Goal: Contribute content

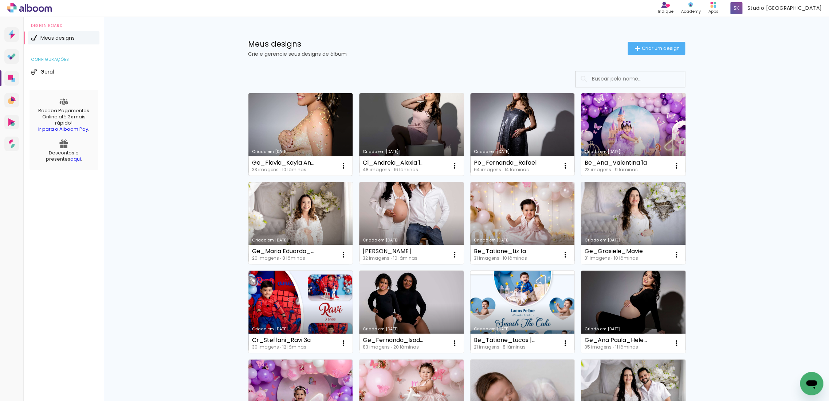
click at [290, 125] on link "Criado em [DATE]" at bounding box center [300, 134] width 105 height 82
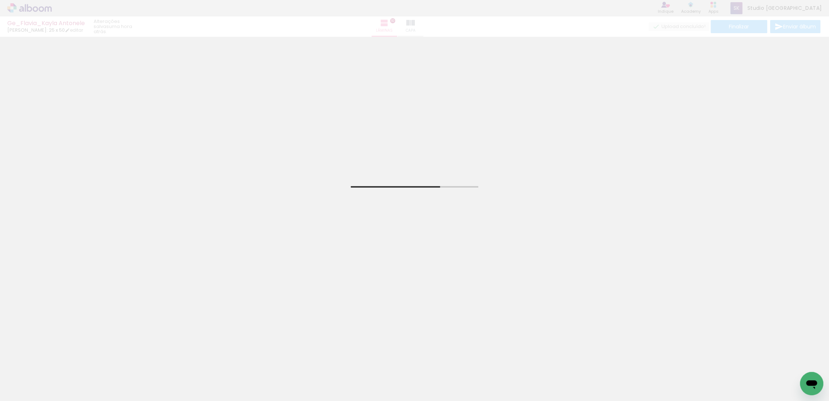
scroll to position [0, 579]
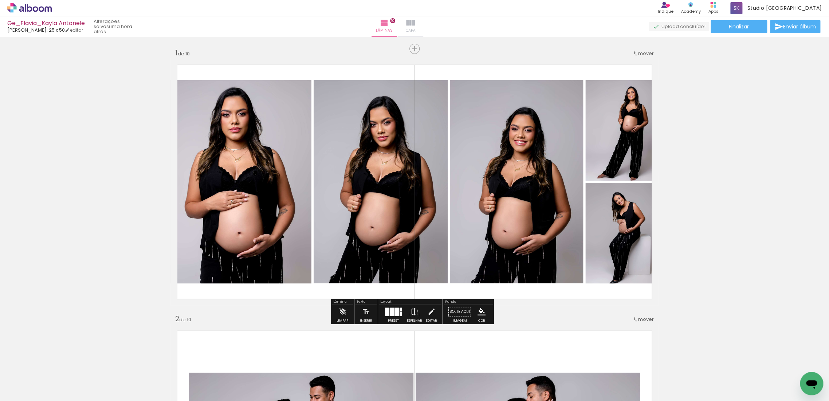
click at [415, 20] on iron-icon at bounding box center [410, 23] width 9 height 9
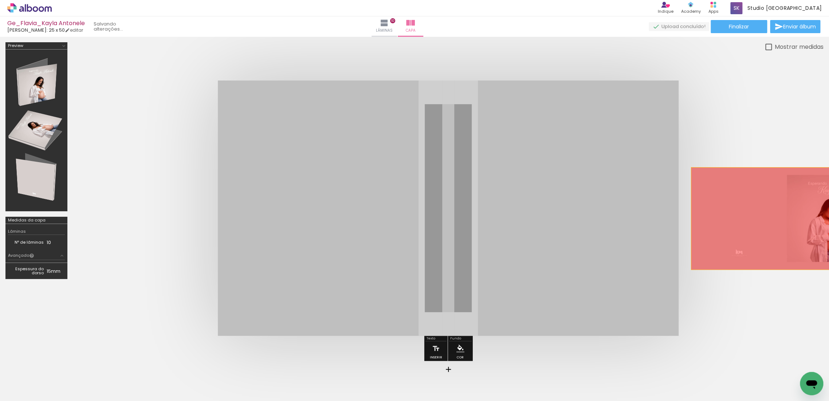
drag, startPoint x: 418, startPoint y: 196, endPoint x: 777, endPoint y: 218, distance: 359.5
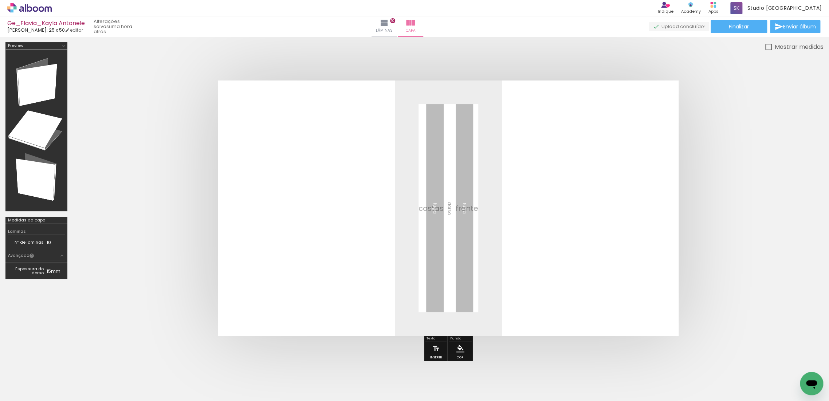
click at [0, 0] on span "Excluir" at bounding box center [0, 0] width 0 height 0
click at [28, 393] on span "Adicionar Fotos" at bounding box center [26, 391] width 22 height 8
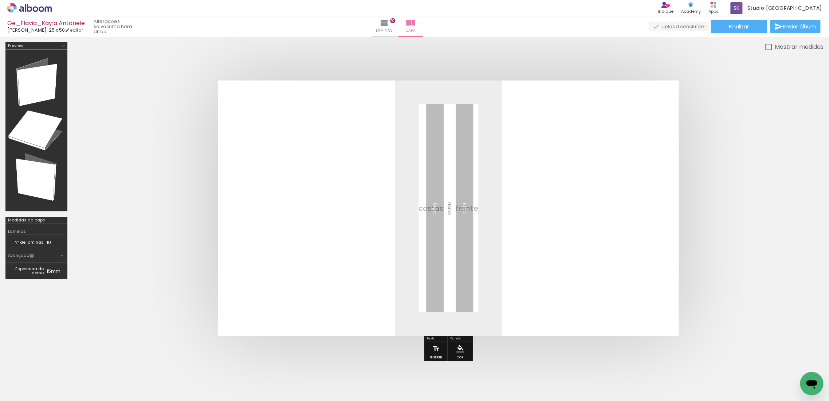
click at [0, 0] on input "file" at bounding box center [0, 0] width 0 height 0
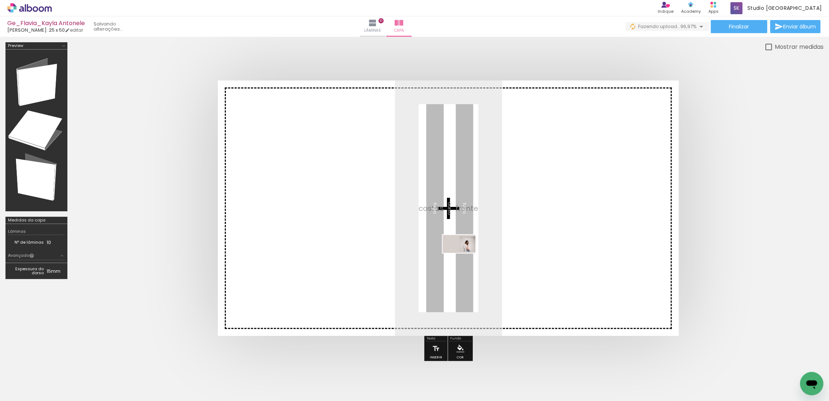
drag, startPoint x: 795, startPoint y: 381, endPoint x: 462, endPoint y: 256, distance: 356.2
click at [462, 256] on quentale-workspace at bounding box center [414, 200] width 829 height 401
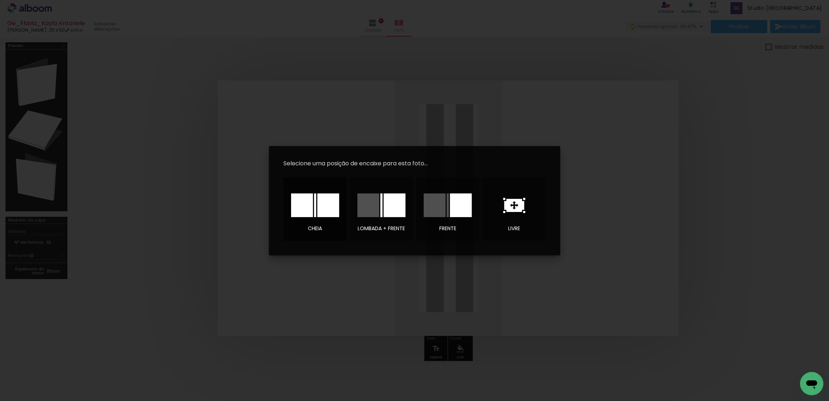
click at [318, 210] on div at bounding box center [328, 205] width 22 height 24
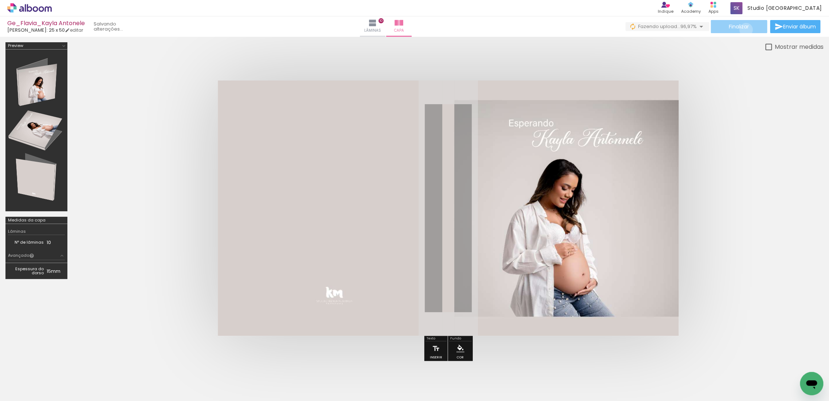
click at [743, 29] on span "Finalizar" at bounding box center [739, 26] width 20 height 5
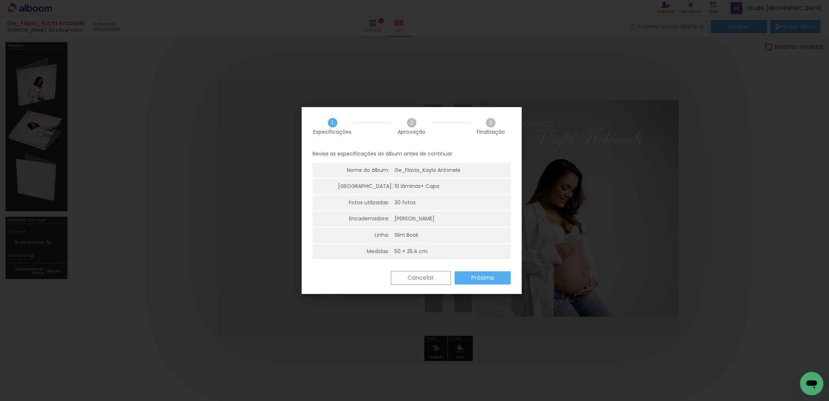
click at [0, 0] on slot "Próximo" at bounding box center [0, 0] width 0 height 0
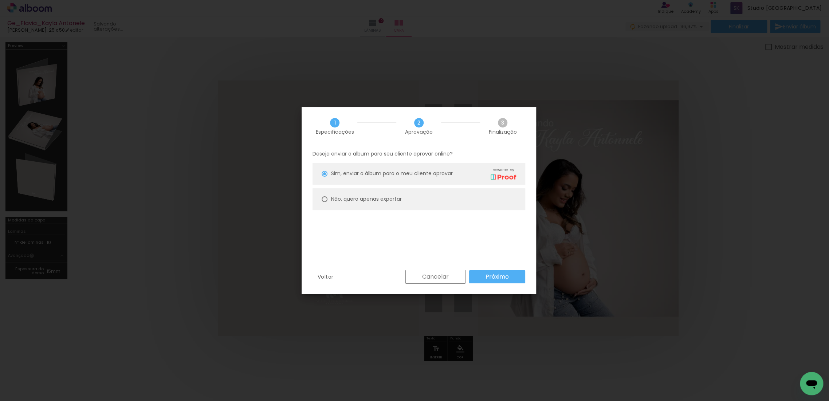
click at [0, 0] on slot "Próximo" at bounding box center [0, 0] width 0 height 0
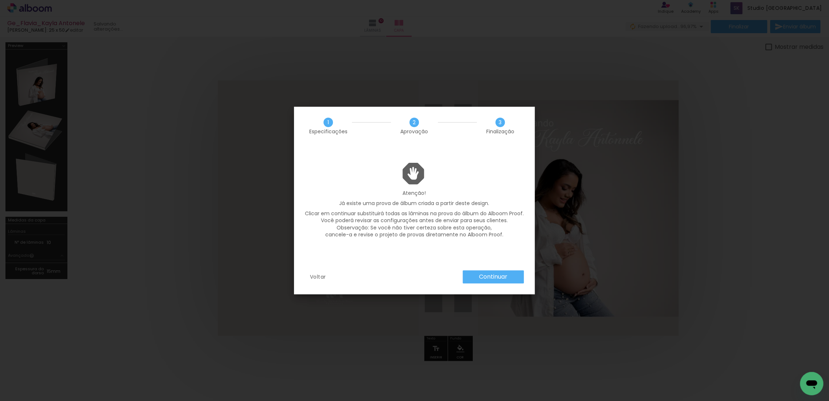
click at [511, 281] on paper-button "Continuar" at bounding box center [493, 276] width 61 height 13
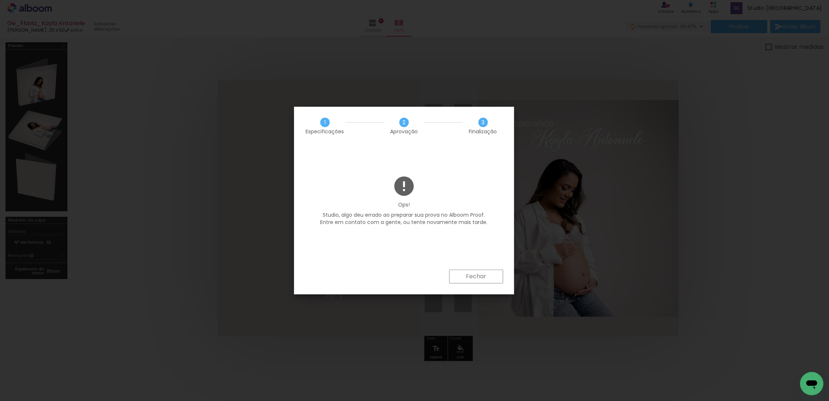
click at [490, 277] on paper-button "Fechar" at bounding box center [476, 277] width 54 height 14
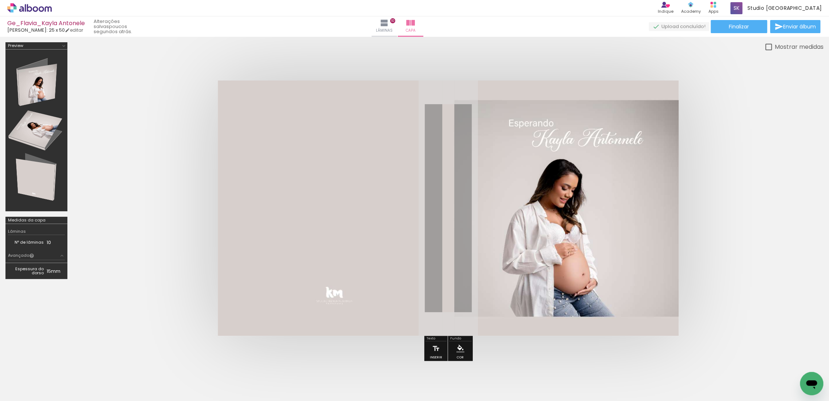
scroll to position [0, 579]
click at [732, 28] on span "Finalizar" at bounding box center [739, 26] width 20 height 5
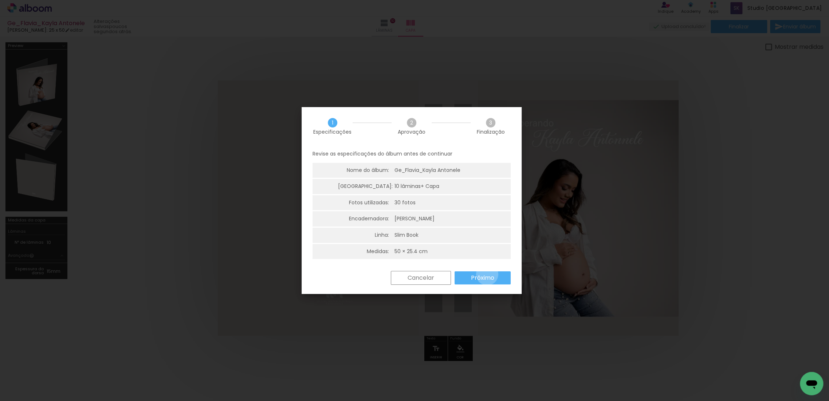
click at [0, 0] on slot "Próximo" at bounding box center [0, 0] width 0 height 0
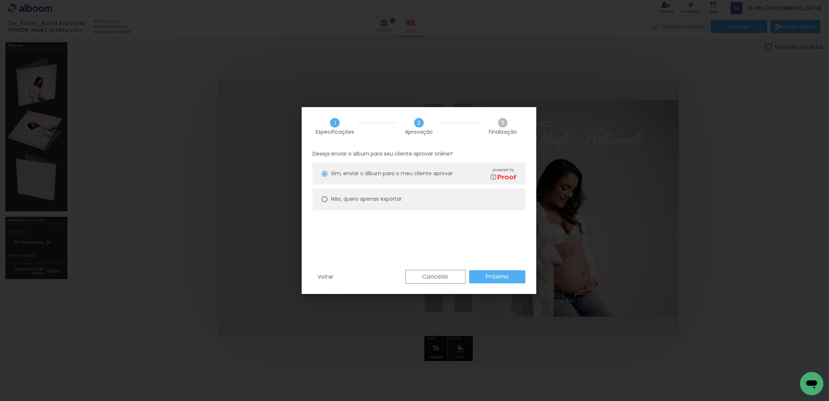
click at [0, 0] on slot "Próximo" at bounding box center [0, 0] width 0 height 0
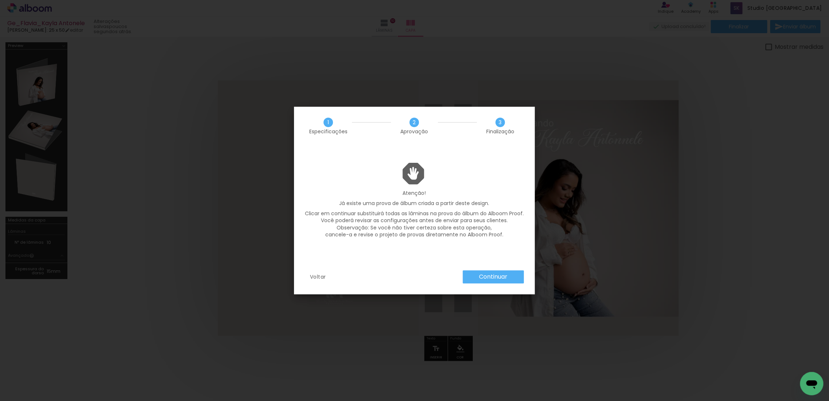
click at [0, 0] on slot "Continuar" at bounding box center [0, 0] width 0 height 0
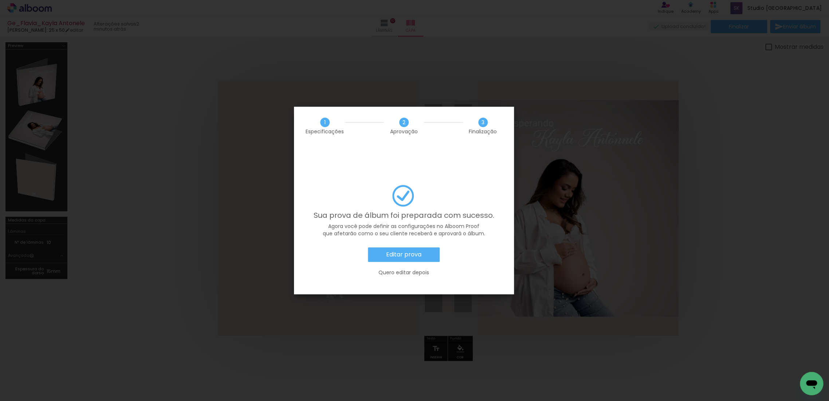
click at [0, 0] on slot "Quero editar depois" at bounding box center [0, 0] width 0 height 0
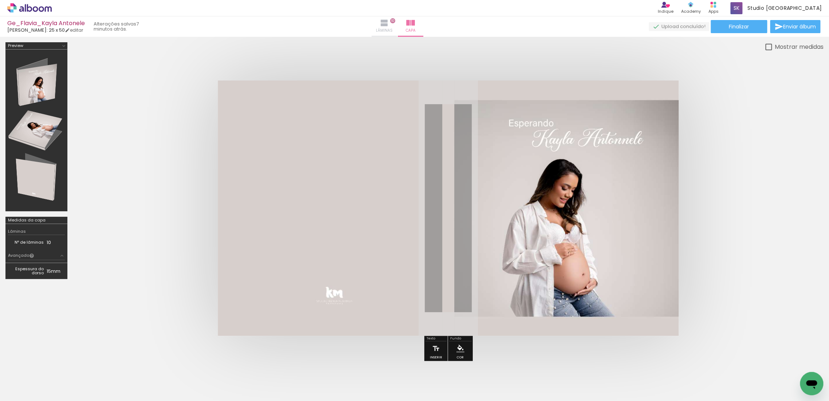
click at [389, 24] on iron-icon at bounding box center [384, 23] width 9 height 9
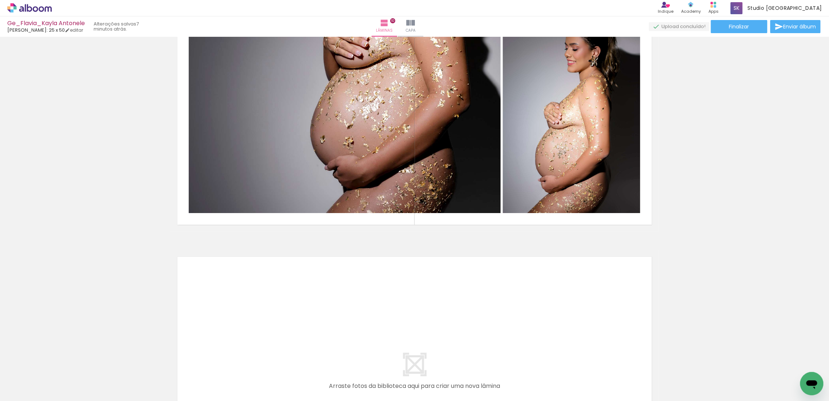
scroll to position [2509, 0]
